Goal: Task Accomplishment & Management: Use online tool/utility

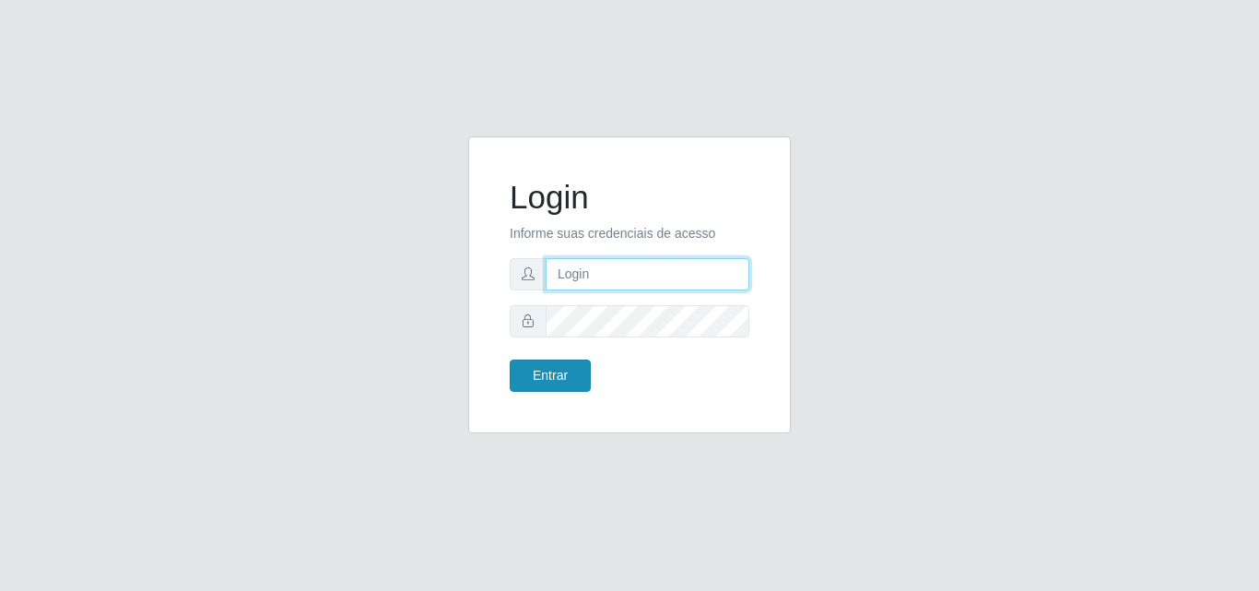
type input "[EMAIL_ADDRESS][DOMAIN_NAME]"
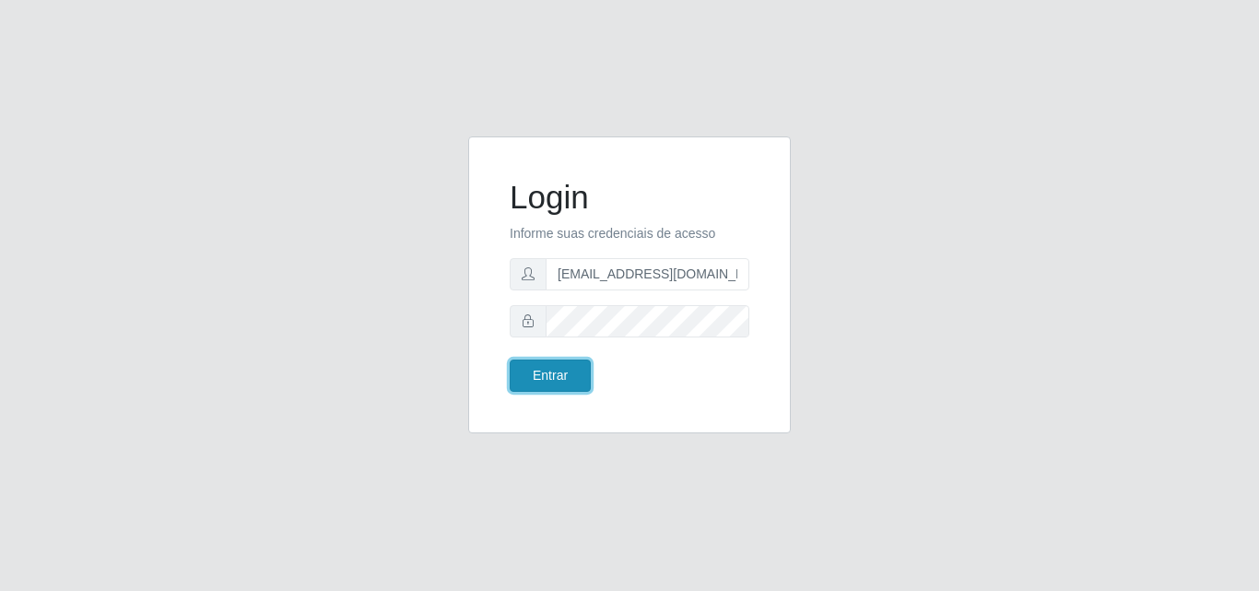
click at [569, 380] on button "Entrar" at bounding box center [550, 376] width 81 height 32
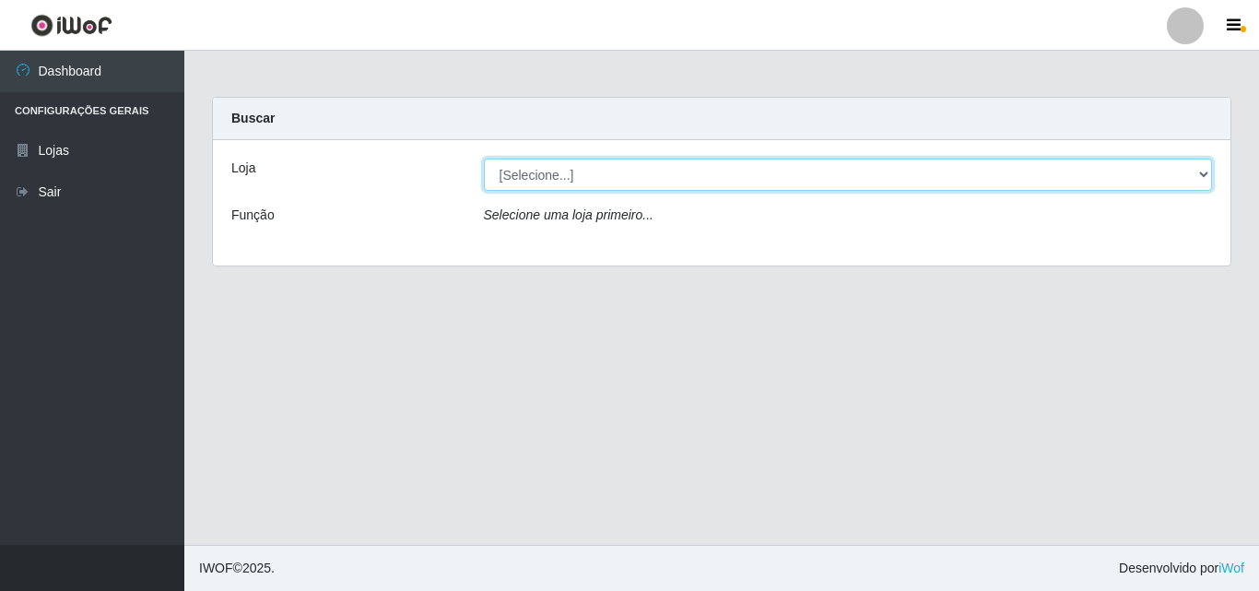
click at [713, 164] on select "[Selecione...] Rede Potiguar 1 - Macaíba" at bounding box center [848, 175] width 729 height 32
select select "100"
click at [484, 159] on select "[Selecione...] Rede Potiguar 1 - Macaíba" at bounding box center [848, 175] width 729 height 32
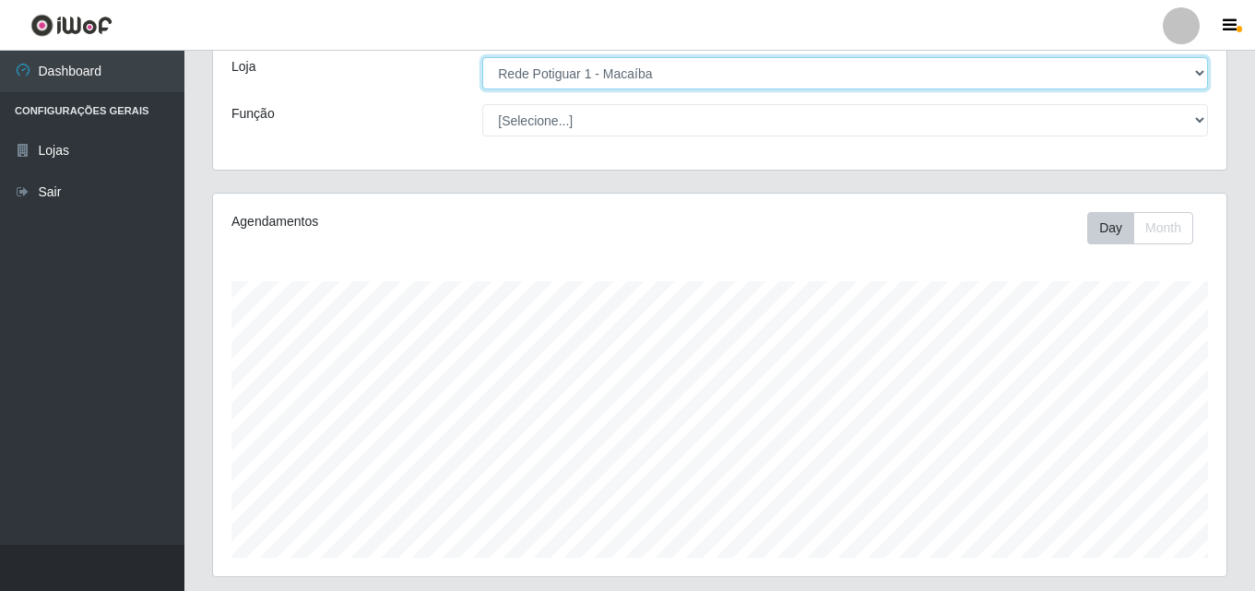
scroll to position [295, 0]
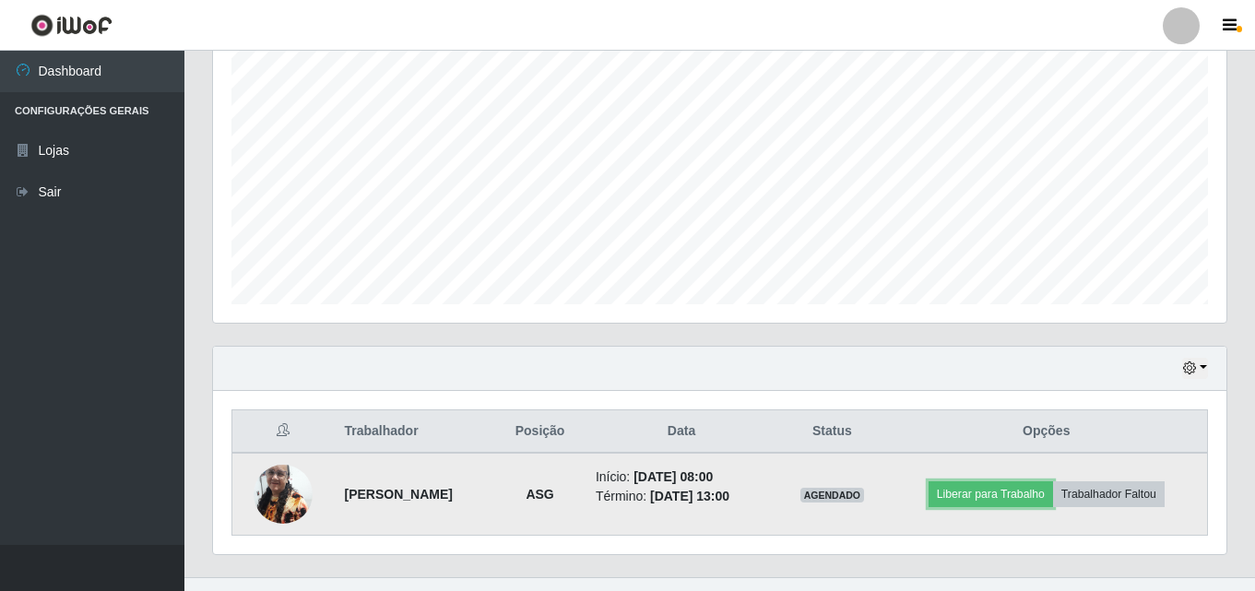
click at [1015, 548] on div "Hoje 1 dia 3 dias 1 Semana Não encerrados Trabalhador Posição Data Status Opçõe…" at bounding box center [719, 461] width 1043 height 231
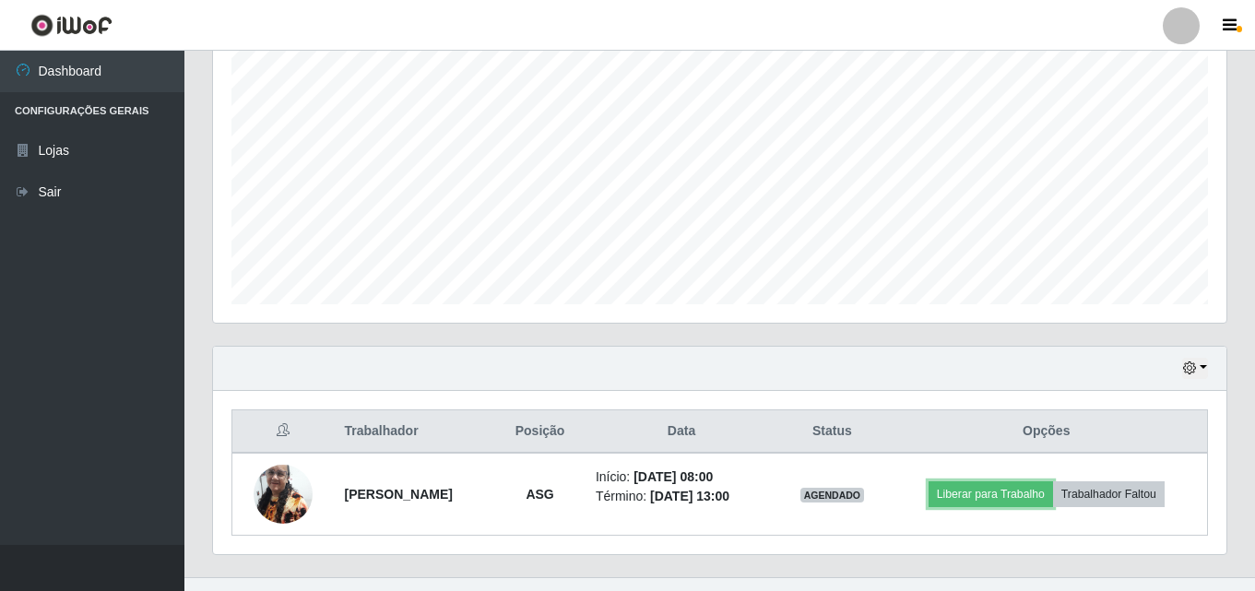
scroll to position [387, 0]
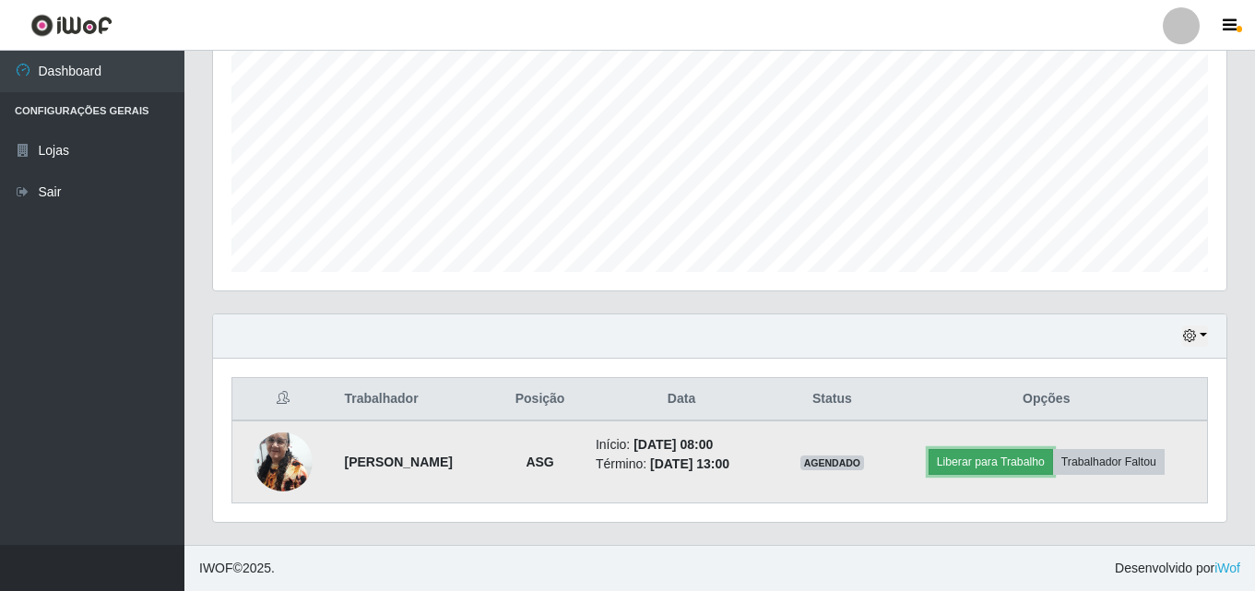
click at [1009, 462] on button "Liberar para Trabalho" at bounding box center [990, 462] width 124 height 26
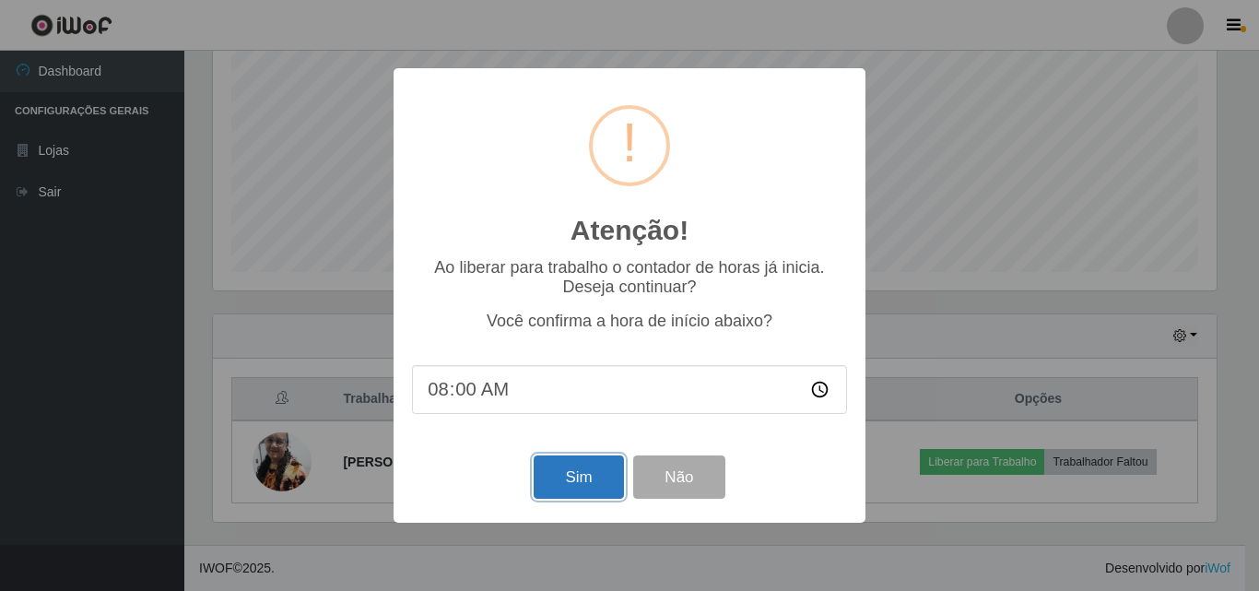
click at [596, 495] on button "Sim" at bounding box center [578, 476] width 89 height 43
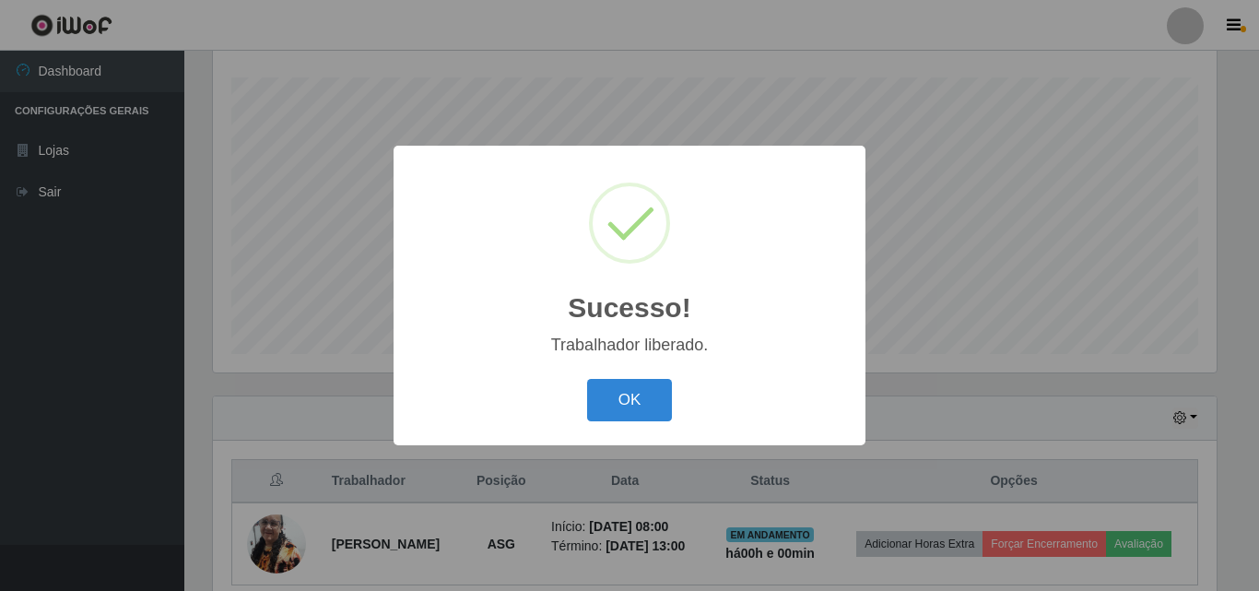
drag, startPoint x: 632, startPoint y: 389, endPoint x: 574, endPoint y: 228, distance: 171.5
click at [632, 386] on button "OK" at bounding box center [630, 400] width 86 height 43
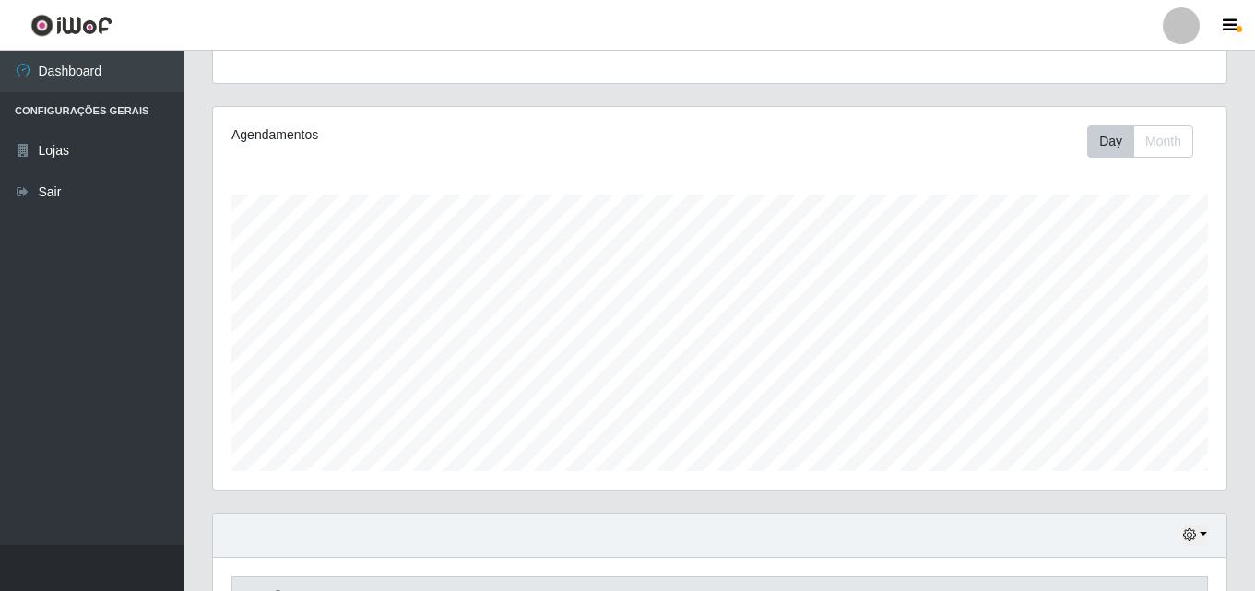
scroll to position [184, 0]
